Goal: Navigation & Orientation: Find specific page/section

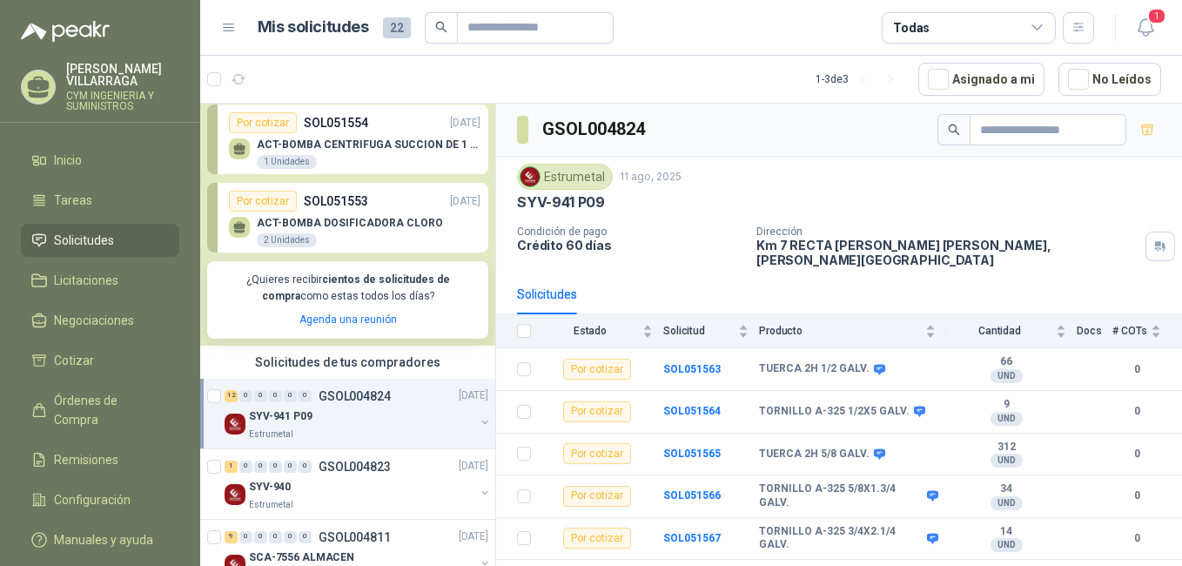
scroll to position [228, 0]
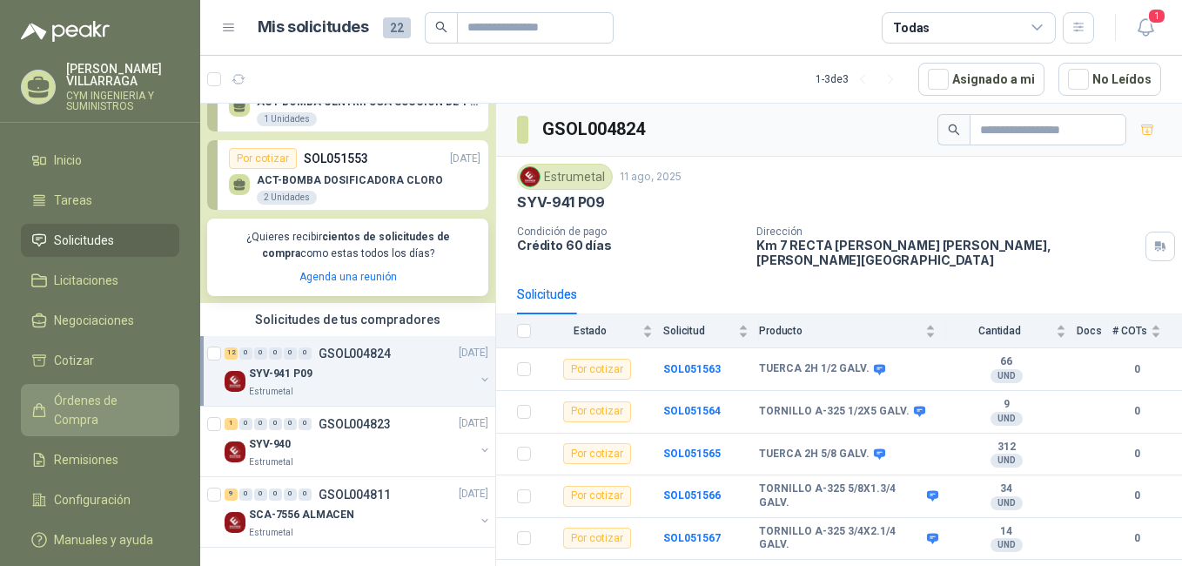
click at [90, 390] on link "Órdenes de Compra" at bounding box center [100, 410] width 158 height 52
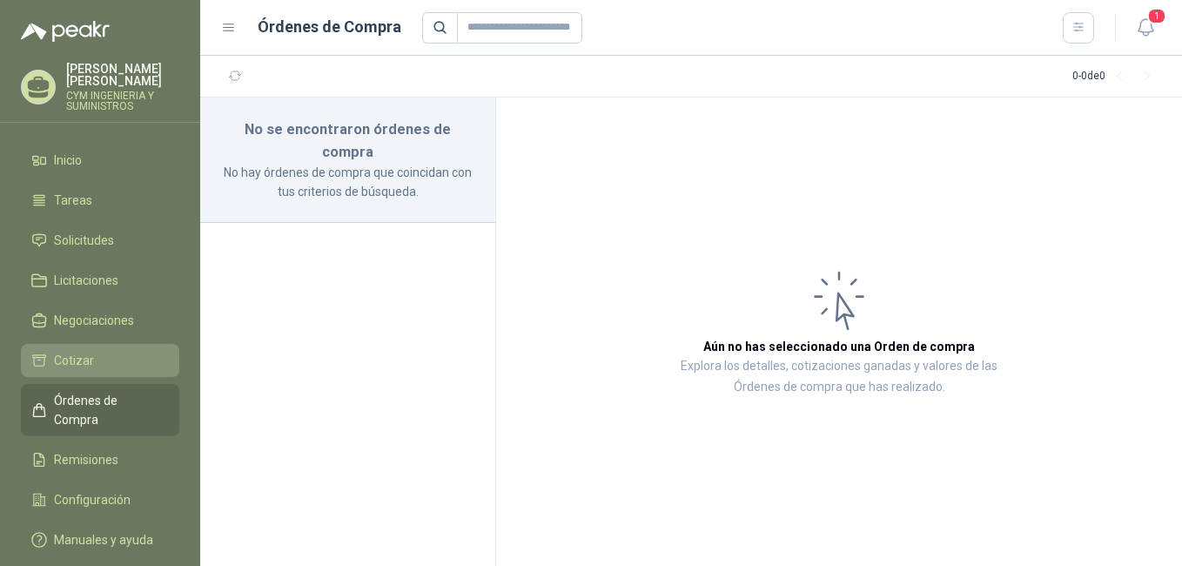
click at [66, 349] on link "Cotizar" at bounding box center [100, 360] width 158 height 33
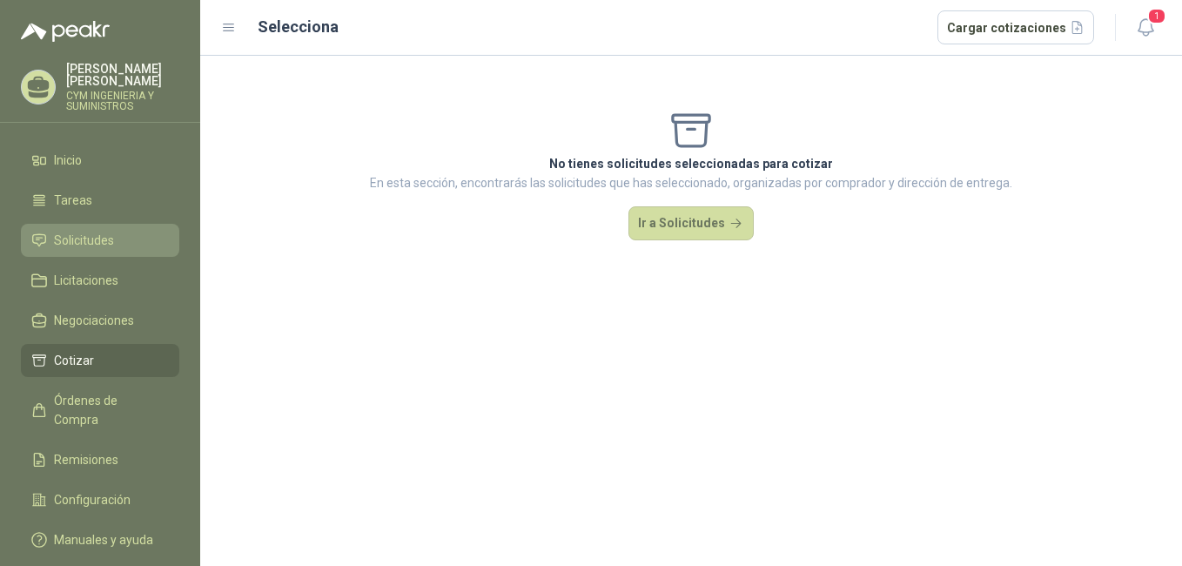
click at [83, 237] on span "Solicitudes" at bounding box center [84, 240] width 60 height 19
